Goal: Connect with others: Connect with others

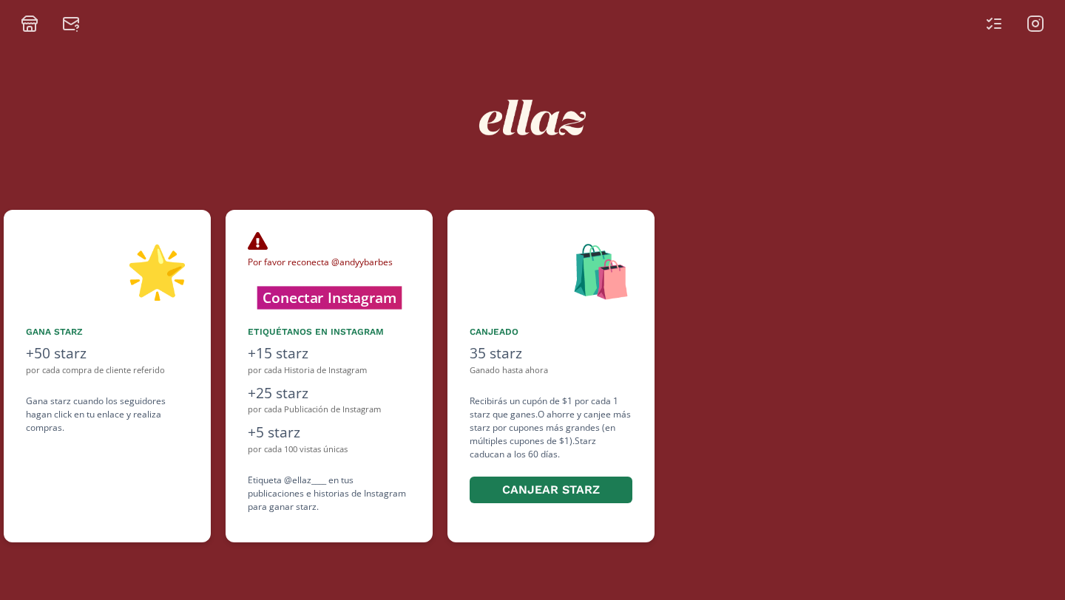
scroll to position [0, 887]
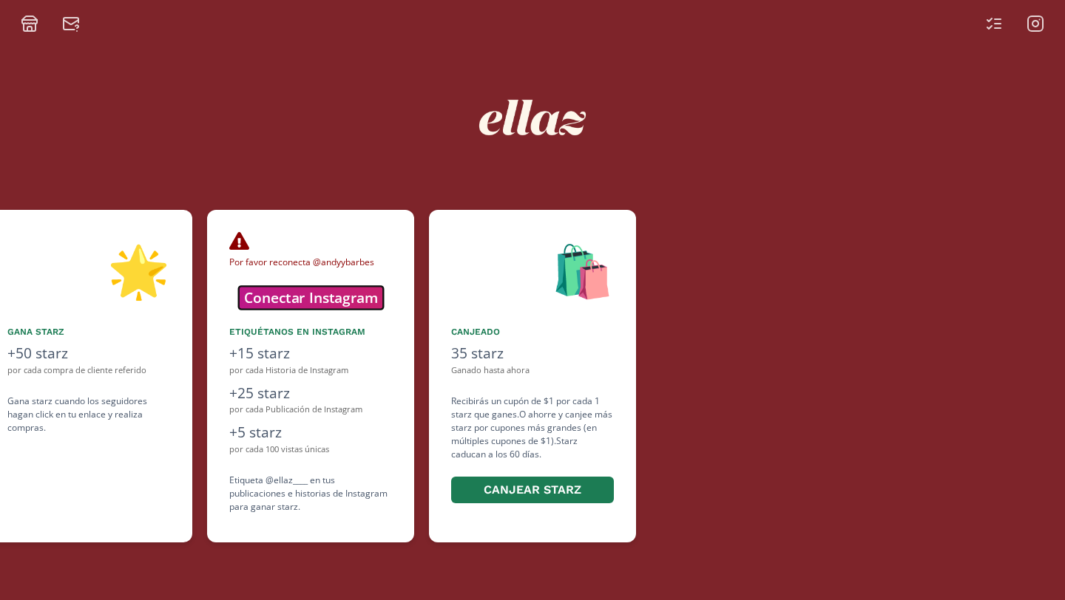
click at [307, 296] on button "Conectar Instagram" at bounding box center [310, 297] width 145 height 23
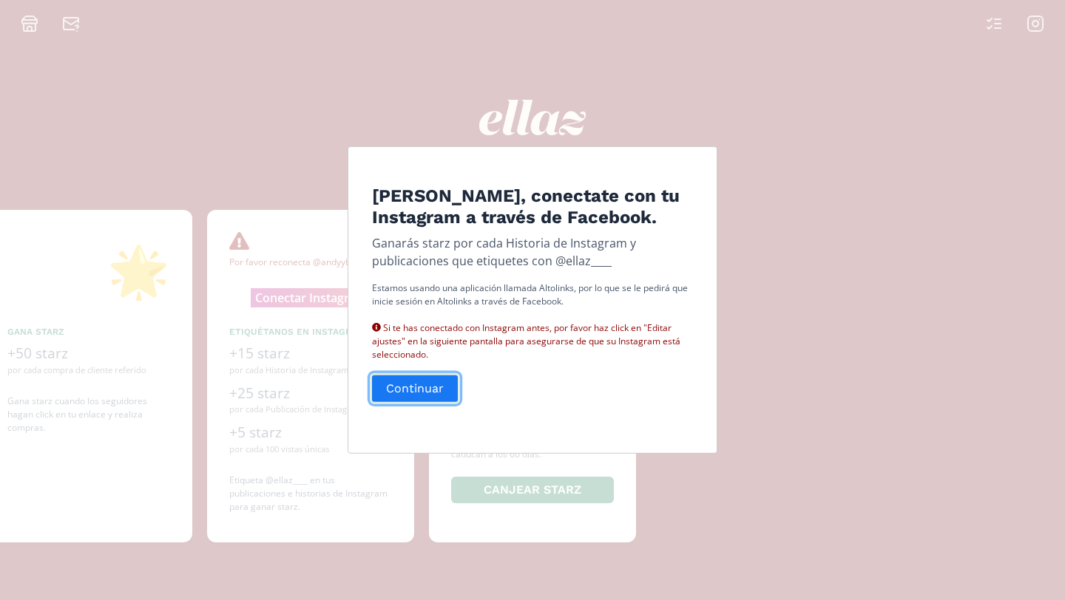
click at [435, 393] on button "Continuar" at bounding box center [415, 389] width 90 height 32
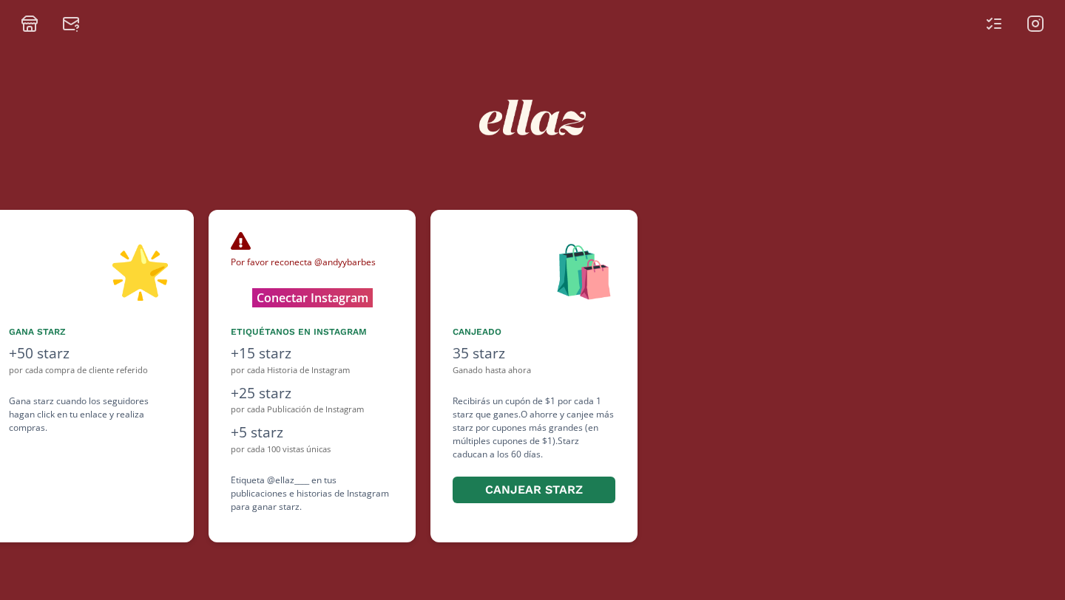
scroll to position [0, 887]
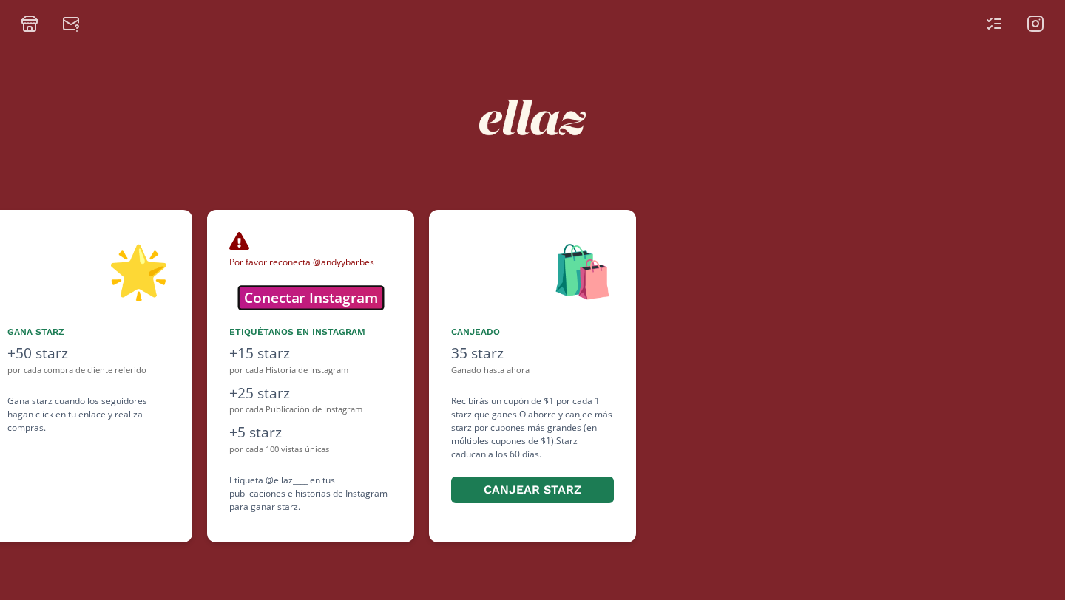
click at [315, 304] on button "Conectar Instagram" at bounding box center [310, 297] width 145 height 23
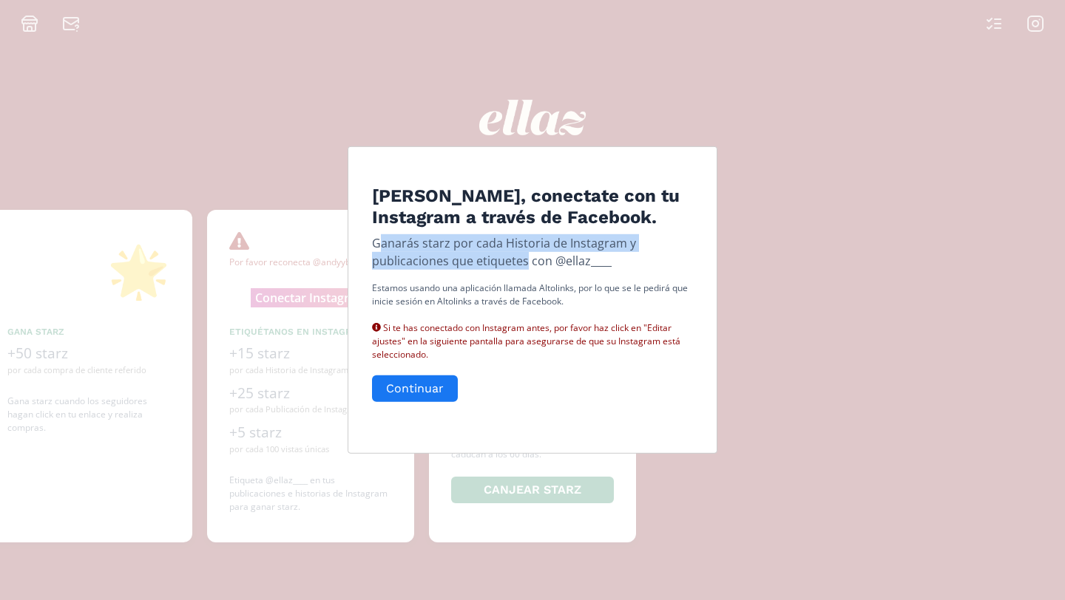
drag, startPoint x: 376, startPoint y: 243, endPoint x: 524, endPoint y: 266, distance: 149.7
click at [525, 266] on p "Ganarás starz por cada Historia de Instagram y publicaciones que etiquetes con …" at bounding box center [532, 251] width 321 height 35
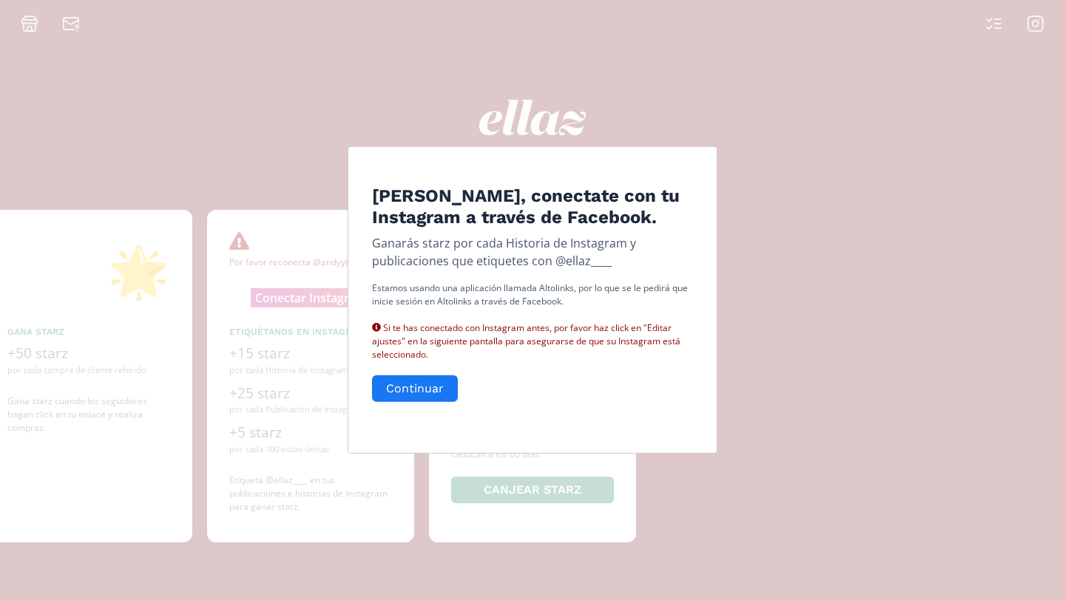
click at [549, 387] on form "Continuar" at bounding box center [532, 389] width 321 height 32
click at [543, 93] on div "[PERSON_NAME], conectate con tu Instagram a través de Facebook. Ganarás starz p…" at bounding box center [532, 300] width 1065 height 600
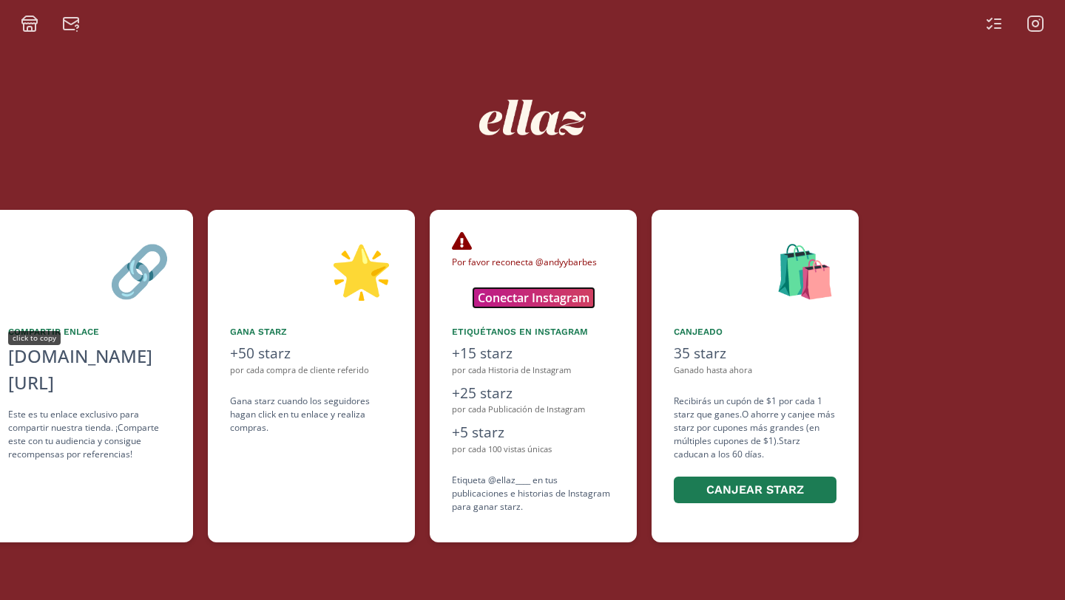
scroll to position [0, 665]
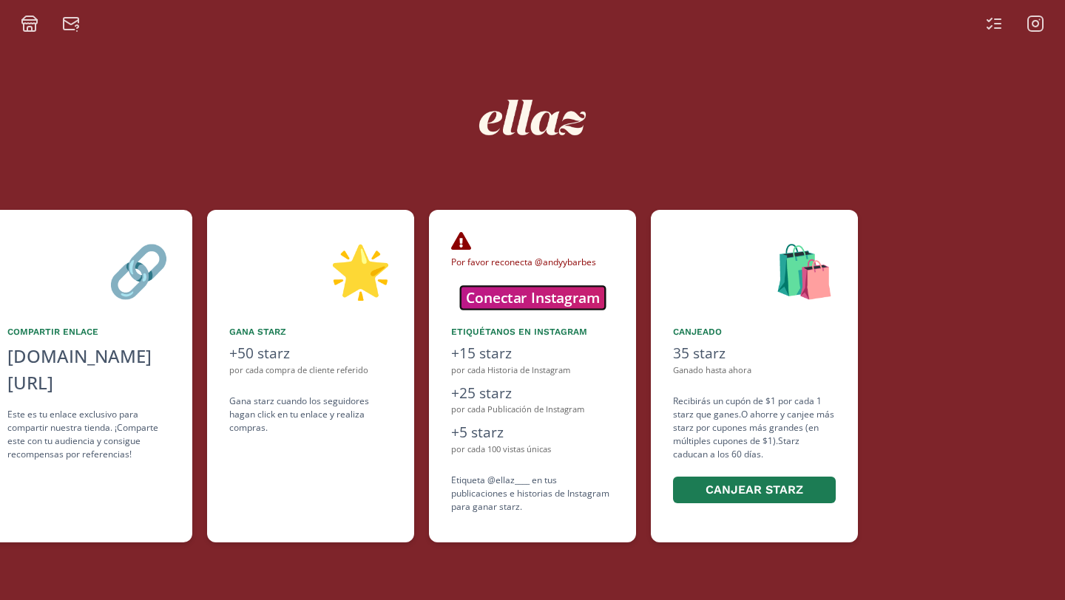
click at [535, 301] on button "Conectar Instagram" at bounding box center [532, 297] width 145 height 23
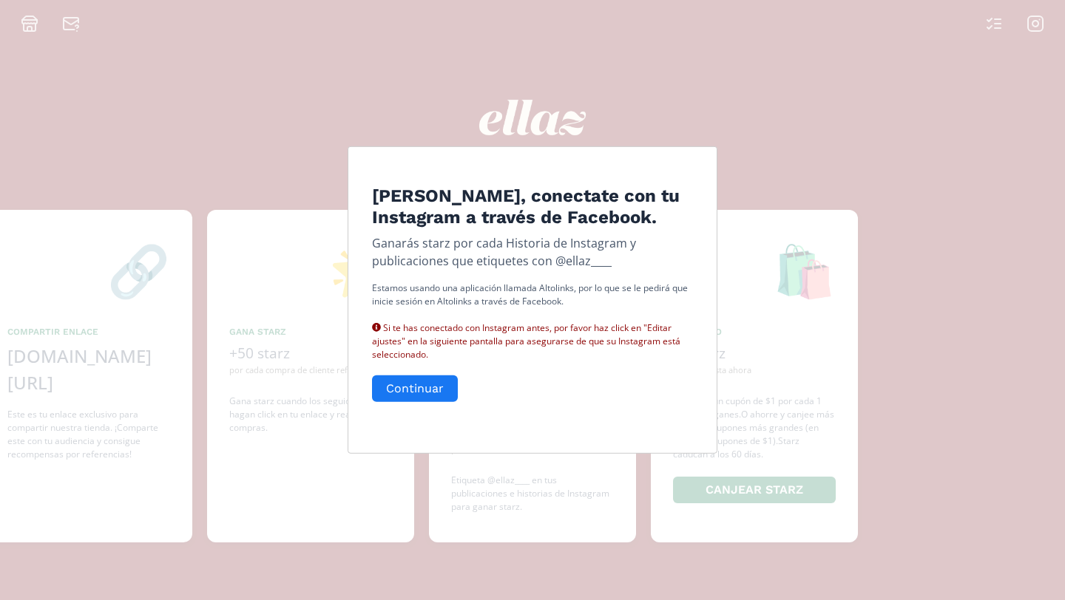
click at [397, 339] on div "Si te has conectado con Instagram antes, por favor haz click en "Editar ajustes…" at bounding box center [532, 334] width 321 height 53
click at [410, 389] on button "Continuar" at bounding box center [415, 389] width 90 height 32
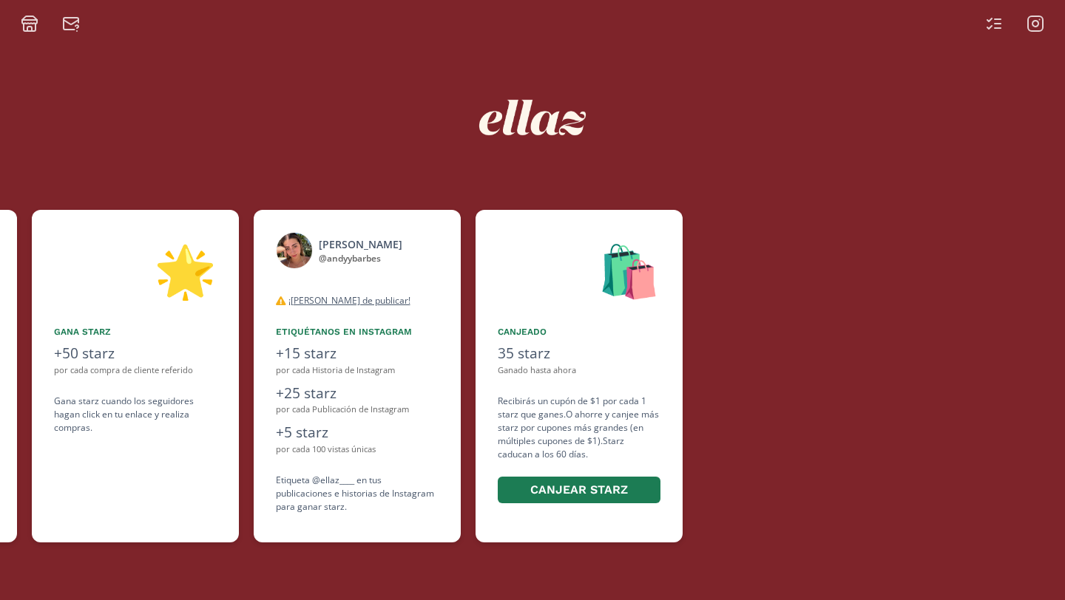
scroll to position [0, 887]
